Goal: Use online tool/utility

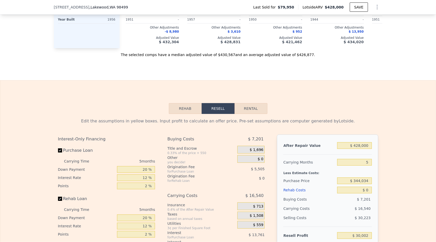
scroll to position [673, 0]
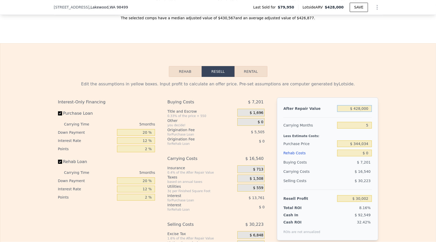
drag, startPoint x: 367, startPoint y: 115, endPoint x: 356, endPoint y: 115, distance: 11.8
click at [356, 112] on input "$ 428,000" at bounding box center [355, 108] width 34 height 7
type input "$ 400"
type input "-$ 367,240"
type input "$ 4,000"
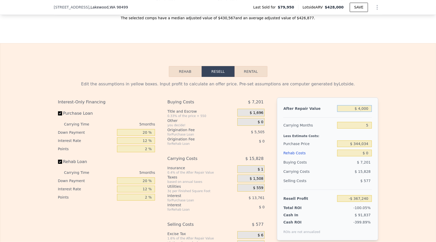
type input "-$ 363,896"
type input "$ 400,000"
type input "$ 3,989"
type input "$ 400,000"
click at [388, 143] on div "Edit the assumptions in yellow boxes. Input profit to calculate an offer price.…" at bounding box center [218, 172] width 436 height 191
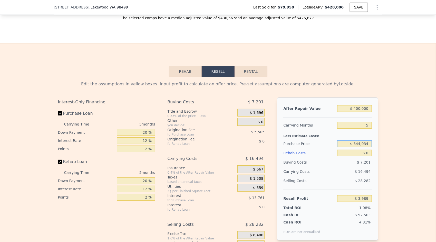
drag, startPoint x: 368, startPoint y: 150, endPoint x: 356, endPoint y: 151, distance: 12.4
click at [356, 147] on input "$ 344,034" at bounding box center [355, 143] width 34 height 7
type input "$ 335,000"
click at [380, 158] on div "Edit the assumptions in yellow boxes. Input profit to calculate an offer price.…" at bounding box center [218, 172] width 329 height 191
type input "$ 13,558"
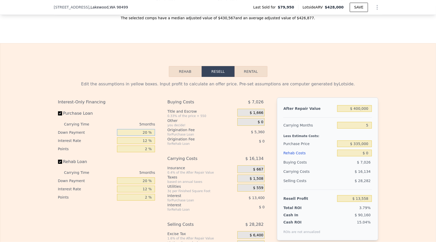
drag, startPoint x: 146, startPoint y: 140, endPoint x: 135, endPoint y: 141, distance: 10.8
click at [135, 136] on input "20 %" at bounding box center [136, 132] width 38 height 7
type input "1 %"
type input "$ 9,100"
type input "10 %"
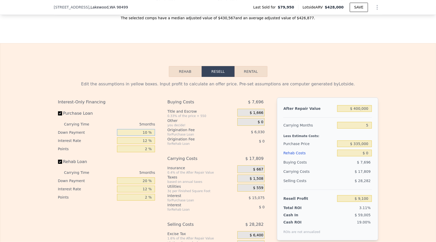
type input "$ 11,213"
type input "10 %"
click at [201, 142] on div "Origination Fee" at bounding box center [196, 138] width 57 height 5
click at [365, 156] on input "$ 0" at bounding box center [355, 153] width 34 height 7
type input "$ 2"
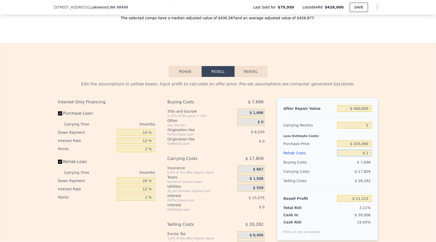
type input "$ 11,211"
type input "$ 20"
type input "$ 11,193"
type input "$ 200"
type input "$ 11,000"
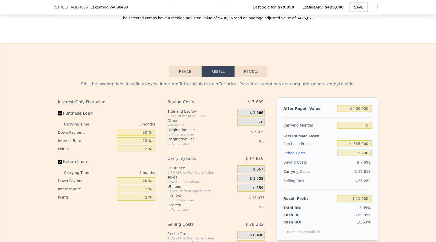
type input "$ 2,000"
type input "$ 9,101"
type input "$ 20,000"
type input "-$ 9,907"
type input "$ 20,000"
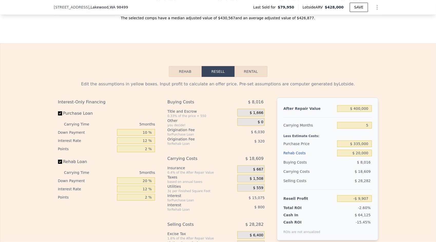
click at [385, 165] on div "Edit the assumptions in yellow boxes. Input profit to calculate an offer price.…" at bounding box center [218, 172] width 436 height 191
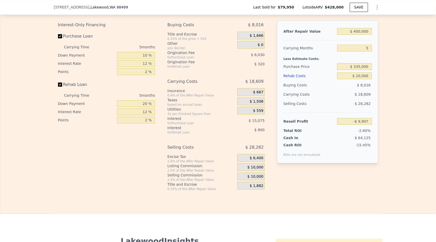
scroll to position [751, 0]
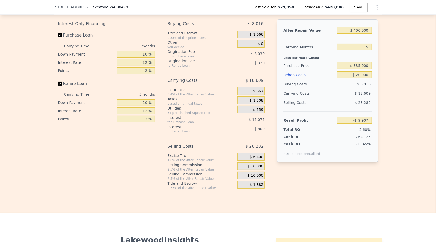
click at [254, 169] on span "$ 10,000" at bounding box center [256, 166] width 16 height 5
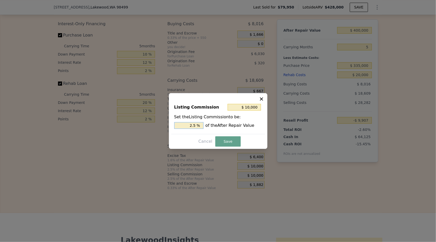
drag, startPoint x: 193, startPoint y: 125, endPoint x: 190, endPoint y: 127, distance: 3.8
click at [190, 127] on input "2.5 %" at bounding box center [188, 125] width 29 height 7
type input "$ 2,000"
type input "0.5 %"
click at [236, 142] on button "Save" at bounding box center [228, 141] width 25 height 10
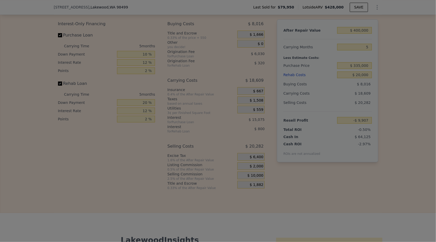
type input "-$ 1,907"
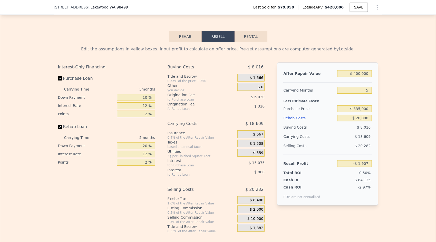
scroll to position [708, 0]
drag, startPoint x: 367, startPoint y: 114, endPoint x: 355, endPoint y: 115, distance: 11.8
click at [355, 112] on input "$ 335,000" at bounding box center [355, 108] width 34 height 7
type input "$ 1"
type input "$ 310,000"
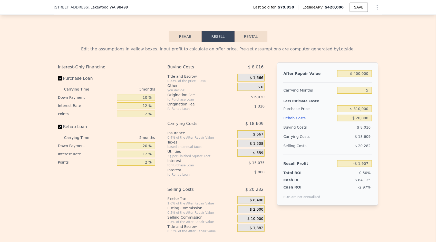
click at [376, 124] on div "After Repair Value $ 400,000 Carrying Months 5 Less Estimate Costs: Purchase Pr…" at bounding box center [327, 133] width 101 height 143
type input "$ 24,752"
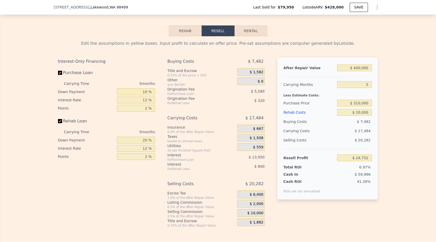
scroll to position [714, 0]
type input "$ 428,000"
type input "$ 0"
click at [361, 106] on input "$ 310,000" at bounding box center [355, 102] width 34 height 7
click at [375, 115] on div "After Repair Value $ 428,000 Carrying Months 5 Less Estimate Costs: Purchase Pr…" at bounding box center [327, 127] width 101 height 143
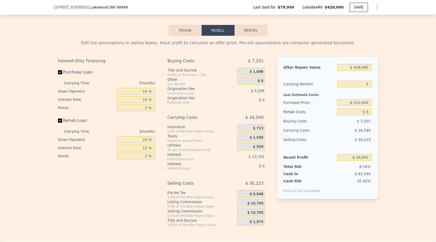
type input "$ 66,055"
drag, startPoint x: 368, startPoint y: 75, endPoint x: 357, endPoint y: 70, distance: 11.6
click at [357, 70] on input "$ 428,000" at bounding box center [355, 67] width 34 height 7
type input "$ 410"
type input "-$ 331,178"
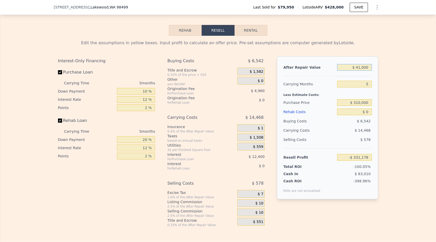
type input "$ 410,000"
type input "$ 49,333"
type input "$ 410,000"
drag, startPoint x: 368, startPoint y: 91, endPoint x: 365, endPoint y: 92, distance: 2.8
click at [365, 87] on input "5" at bounding box center [355, 84] width 34 height 7
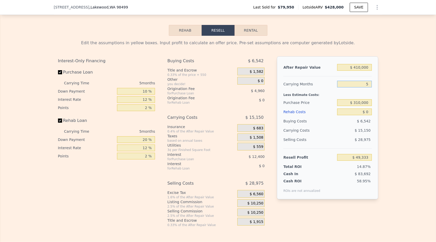
type input "3"
type input "$ 55,393"
type input "3"
click at [379, 108] on div "Edit the assumptions in yellow boxes. Input profit to calculate an offer price.…" at bounding box center [218, 131] width 329 height 191
drag, startPoint x: 369, startPoint y: 109, endPoint x: 356, endPoint y: 109, distance: 13.4
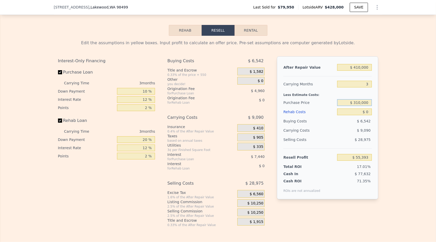
click at [356, 106] on input "$ 310,000" at bounding box center [355, 102] width 34 height 7
type input "$ 325,000"
type input "$ 39,743"
click at [365, 115] on input "$ 0" at bounding box center [355, 111] width 34 height 7
type input "$ 15"
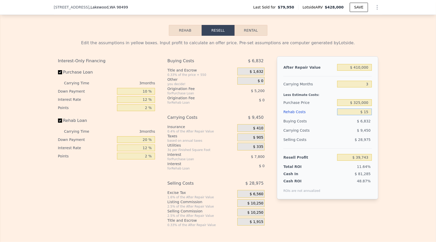
type input "$ 39,728"
type input "$ 15,000"
type input "$ 24,143"
type input "$ 15,000"
click at [378, 126] on div "Edit the assumptions in yellow boxes. Input profit to calculate an offer price.…" at bounding box center [218, 131] width 329 height 191
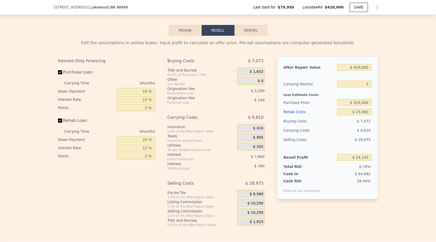
click at [256, 215] on span "$ 10,250" at bounding box center [256, 212] width 16 height 5
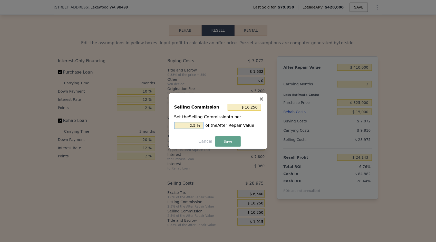
drag, startPoint x: 193, startPoint y: 125, endPoint x: 185, endPoint y: 131, distance: 10.5
click at [185, 131] on div "Selling Commission $ 10,250 Set the Selling Commission to be: 2.5 % of the Afte…" at bounding box center [218, 116] width 94 height 34
type input "$ 2,050"
type input "0.5 %"
click at [228, 140] on button "Save" at bounding box center [228, 141] width 25 height 10
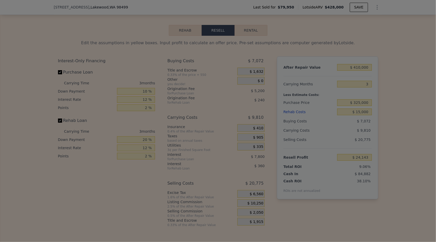
type input "$ 32,343"
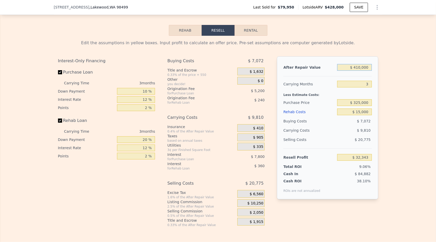
drag, startPoint x: 367, startPoint y: 74, endPoint x: 356, endPoint y: 75, distance: 11.3
click at [356, 71] on input "$ 410,000" at bounding box center [355, 67] width 34 height 7
type input "$ 43"
type input "-$ 356,981"
type input "$ 439"
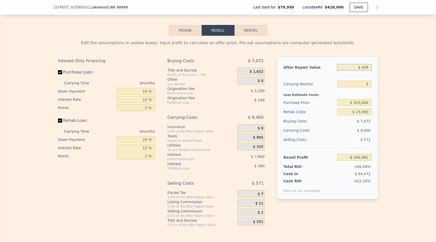
type input "-$ 356,604"
type input "$ 4"
type input "-$ 357,018"
type input "$ 3"
type input "-$ 357,019"
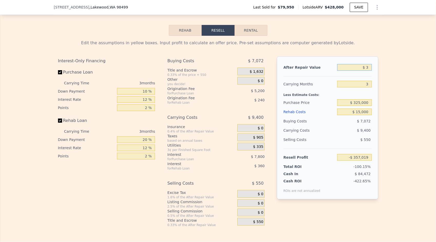
type input "$ 39"
type input "-$ 356,985"
type input "$ 390"
type input "-$ 356,651"
type input "$ 390,000"
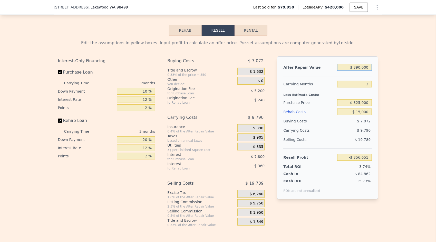
type input "$ 13,349"
type input "$ 390,000"
click at [386, 101] on div "Edit the assumptions in yellow boxes. Input profit to calculate an offer price.…" at bounding box center [218, 131] width 436 height 191
drag, startPoint x: 368, startPoint y: 90, endPoint x: 366, endPoint y: 91, distance: 3.0
click at [366, 87] on input "3" at bounding box center [355, 84] width 34 height 7
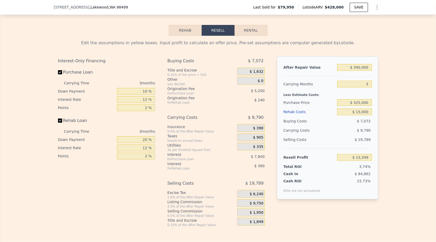
click at [399, 108] on div "Edit the assumptions in yellow boxes. Input profit to calculate an offer price.…" at bounding box center [218, 131] width 436 height 191
drag, startPoint x: 368, startPoint y: 109, endPoint x: 356, endPoint y: 110, distance: 11.9
click at [356, 106] on input "$ 325,000" at bounding box center [355, 102] width 34 height 7
type input "$ 335,000"
click at [382, 120] on div "Edit the assumptions in yellow boxes. Input profit to calculate an offer price.…" at bounding box center [218, 131] width 436 height 191
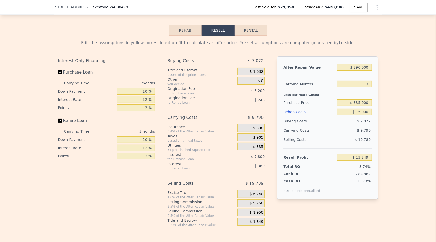
type input "$ 2,915"
drag, startPoint x: 367, startPoint y: 118, endPoint x: 357, endPoint y: 118, distance: 10.3
click at [357, 115] on input "$ 15,000" at bounding box center [355, 111] width 34 height 7
type input "$ 5"
type input "$ 18,510"
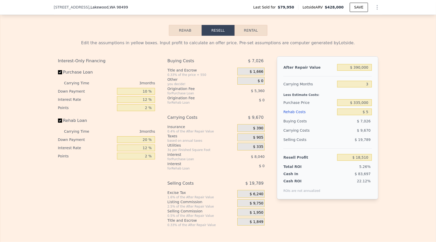
click at [392, 132] on div "Edit the assumptions in yellow boxes. Input profit to calculate an offer price.…" at bounding box center [218, 131] width 436 height 191
drag, startPoint x: 368, startPoint y: 119, endPoint x: 365, endPoint y: 120, distance: 3.2
click at [365, 115] on input "$ 5" at bounding box center [355, 111] width 34 height 7
type input "$ 5,000"
type input "$ 13,315"
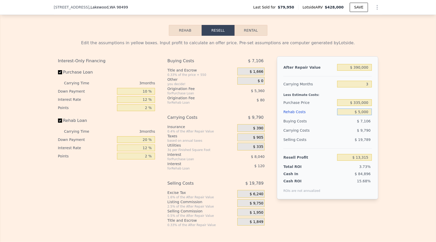
type input "$ 5,000"
click at [376, 115] on div "After Repair Value $ 390,000 Carrying Months 3 Less Estimate Costs: Purchase Pr…" at bounding box center [327, 127] width 101 height 143
type input "$ 428,000"
type input "5"
type input "$ 0"
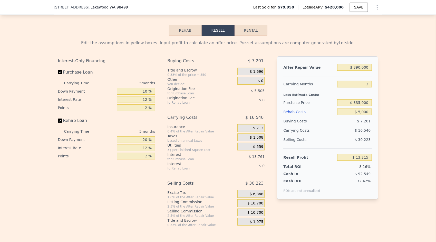
type input "$ 30,002"
drag, startPoint x: 369, startPoint y: 117, endPoint x: 365, endPoint y: 120, distance: 4.4
click at [365, 115] on input "$ 0" at bounding box center [355, 111] width 34 height 7
type input "$ 1"
type input "$ 30,001"
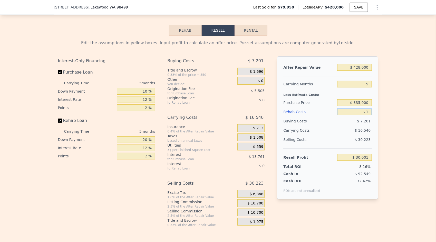
type input "$ 13"
type input "$ 29,989"
type input "$ 13,000"
type input "$ 16,274"
type input "$ 13,000"
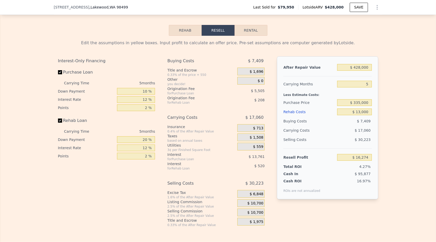
click at [384, 117] on div "Edit the assumptions in yellow boxes. Input profit to calculate an offer price.…" at bounding box center [218, 131] width 436 height 191
drag, startPoint x: 367, startPoint y: 75, endPoint x: 357, endPoint y: 76, distance: 10.1
click at [357, 71] on input "$ 428,000" at bounding box center [355, 67] width 34 height 7
type input "$ 410"
type input "-$ 380,959"
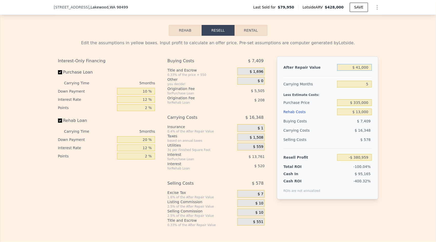
type input "$ 410,000"
type input "-$ 448"
type input "$ 410,000"
click at [380, 108] on div "Edit the assumptions in yellow boxes. Input profit to calculate an offer price.…" at bounding box center [218, 131] width 329 height 191
drag, startPoint x: 369, startPoint y: 91, endPoint x: 361, endPoint y: 93, distance: 8.5
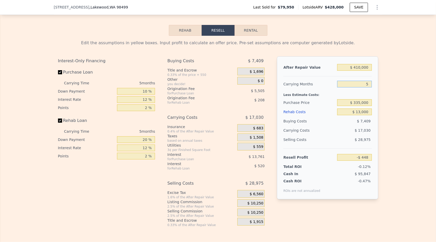
click at [361, 87] on input "5" at bounding box center [355, 84] width 34 height 7
type input "3"
type input "$ 6,364"
type input "3"
click at [376, 122] on div "After Repair Value $ 410,000 Carrying Months 3 Less Estimate Costs: Purchase Pr…" at bounding box center [327, 127] width 101 height 143
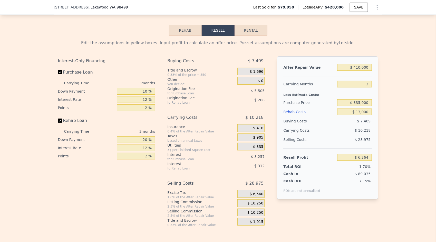
click at [259, 215] on span "$ 10,250" at bounding box center [256, 212] width 16 height 5
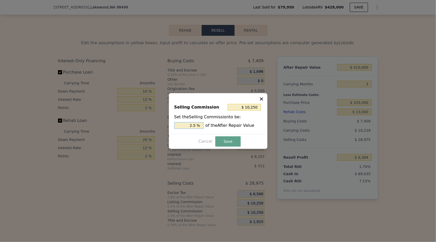
drag, startPoint x: 193, startPoint y: 125, endPoint x: 177, endPoint y: 133, distance: 17.5
click at [177, 133] on div "Selling Commission $ 10,250 Set the Selling Commission to be: 2.5 % of the Afte…" at bounding box center [218, 116] width 94 height 34
type input "$ 2,050"
type input "0.5 %"
click at [226, 143] on button "Save" at bounding box center [228, 141] width 25 height 10
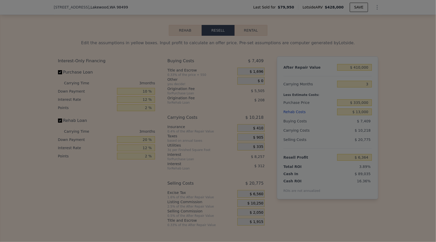
type input "$ 14,564"
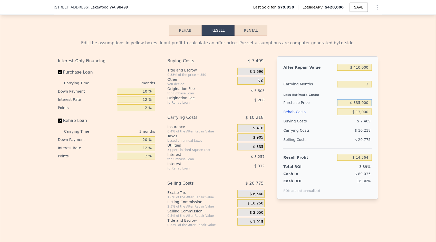
drag, startPoint x: 360, startPoint y: 109, endPoint x: 356, endPoint y: 110, distance: 3.9
click at [356, 106] on input "$ 335,000" at bounding box center [355, 102] width 34 height 7
type input "$ 320,000"
click at [378, 122] on div "Edit the assumptions in yellow boxes. Input profit to calculate an offer price.…" at bounding box center [218, 131] width 329 height 191
type input "$ 39,639"
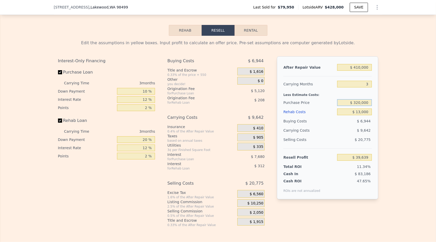
click at [359, 106] on input "$ 320,000" at bounding box center [355, 102] width 34 height 7
type input "$ 325,000"
click at [380, 121] on div "Edit the assumptions in yellow boxes. Input profit to calculate an offer price.…" at bounding box center [218, 131] width 329 height 191
type input "$ 34,423"
type input "$ 428,000"
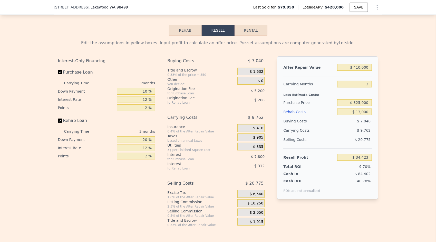
type input "5"
type input "$ 0"
type input "$ 30,002"
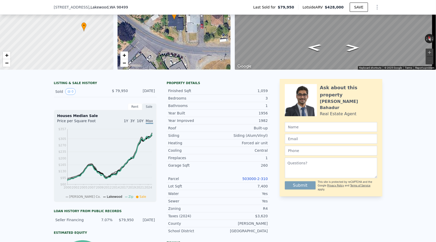
scroll to position [0, 0]
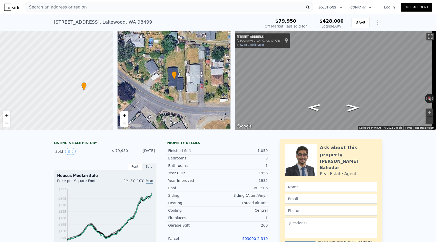
drag, startPoint x: 52, startPoint y: 23, endPoint x: 92, endPoint y: 22, distance: 40.3
click at [92, 22] on div "[STREET_ADDRESS]" at bounding box center [103, 21] width 99 height 7
drag, startPoint x: 92, startPoint y: 22, endPoint x: 88, endPoint y: 22, distance: 4.4
copy div "[STREET_ADDRESS]"
click at [163, 145] on div "LISTING & SALE HISTORY Sold 0 $ 79,950 [DATE] Rent Sale Rent over time Price pe…" at bounding box center [162, 244] width 216 height 211
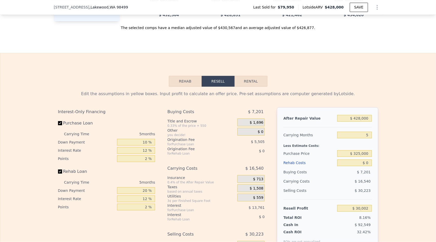
scroll to position [664, 0]
drag, startPoint x: 367, startPoint y: 124, endPoint x: 357, endPoint y: 125, distance: 10.8
click at [357, 121] on input "$ 428,000" at bounding box center [355, 117] width 34 height 7
type input "$ 405"
type input "-$ 367,235"
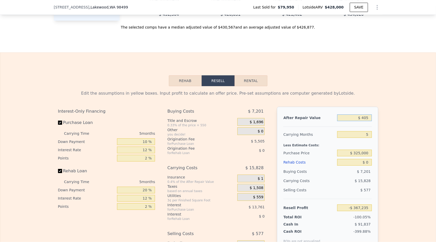
type input "$ 4,055"
type input "-$ 363,845"
type input "$ 40,555"
type input "-$ 329,937"
type input "$ 405"
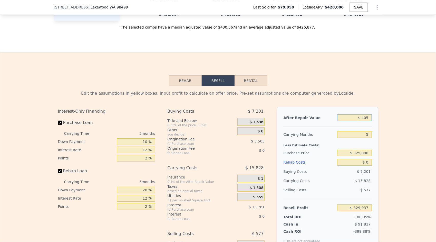
type input "-$ 367,235"
type input "$ 40"
type input "-$ 367,575"
type input "$ 405"
type input "-$ 367,235"
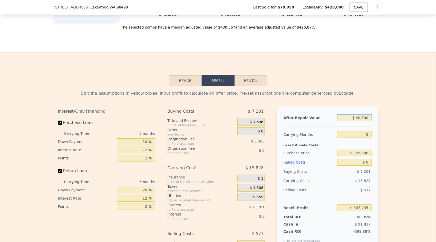
type input "$ 405,000"
type input "$ 8,634"
type input "$ 405,000"
drag, startPoint x: 369, startPoint y: 143, endPoint x: 361, endPoint y: 144, distance: 8.0
click at [361, 139] on div "5" at bounding box center [355, 134] width 34 height 9
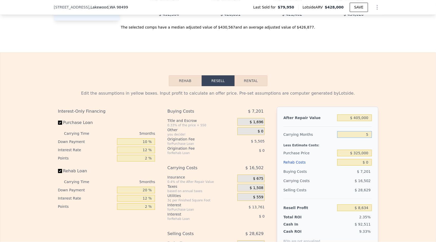
type input "3"
type input "$ 15,235"
type input "3"
click at [385, 166] on div "Edit the assumptions in yellow boxes. Input profit to calculate an offer price.…" at bounding box center [218, 181] width 436 height 191
click at [363, 156] on input "$ 325,000" at bounding box center [355, 153] width 34 height 7
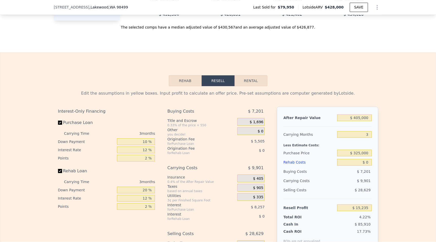
click at [387, 158] on div "Edit the assumptions in yellow boxes. Input profit to calculate an offer price.…" at bounding box center [218, 181] width 436 height 191
type input "$ 35,094"
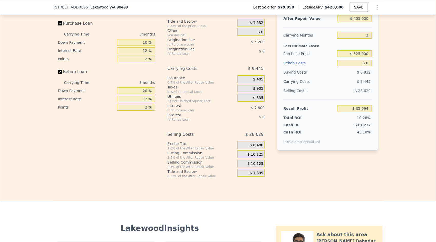
scroll to position [765, 0]
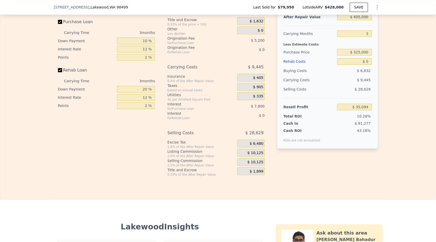
click at [256, 164] on span "$ 10,125" at bounding box center [256, 162] width 16 height 5
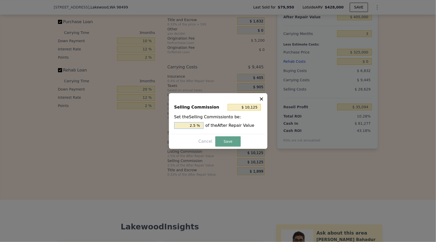
drag, startPoint x: 193, startPoint y: 127, endPoint x: 182, endPoint y: 132, distance: 12.0
click at [182, 132] on div "Selling Commission $ 10,125 Set the Selling Commission to be: 2.5 % of the Afte…" at bounding box center [218, 116] width 94 height 34
type input "$ 2,025"
type input "0.5 %"
click at [231, 142] on button "Save" at bounding box center [228, 141] width 25 height 10
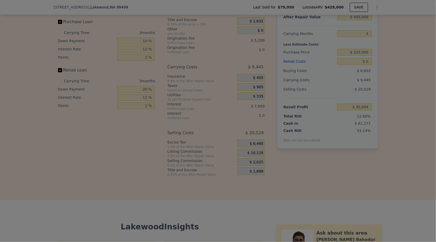
type input "$ 43,194"
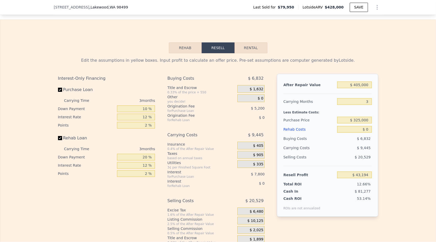
scroll to position [697, 0]
drag, startPoint x: 370, startPoint y: 134, endPoint x: 361, endPoint y: 137, distance: 9.4
click at [361, 133] on input "$ 0" at bounding box center [355, 129] width 34 height 7
type input "$ 20"
type input "$ 43,174"
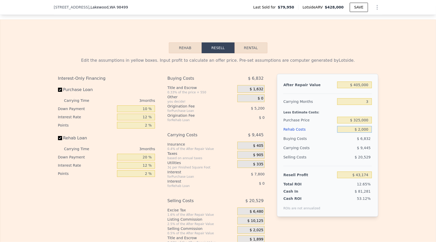
type input "$ 20,000"
type input "$ 22,394"
type input "$ 20,000"
click at [384, 145] on div "Edit the assumptions in yellow boxes. Input profit to calculate an offer price.…" at bounding box center [218, 148] width 436 height 191
